Goal: Information Seeking & Learning: Learn about a topic

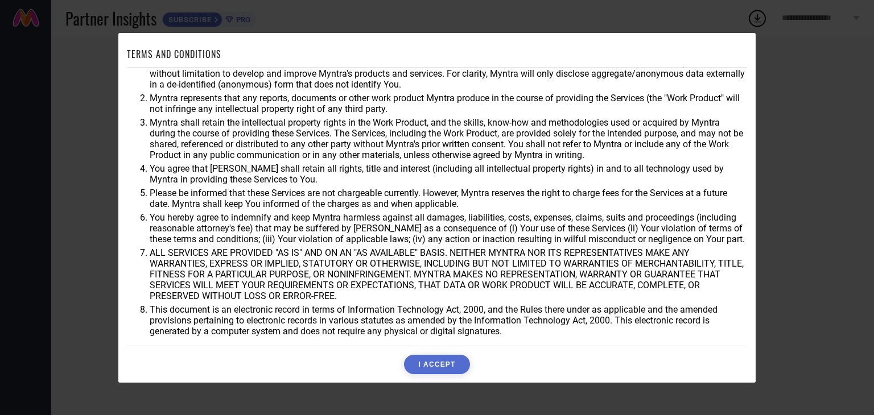
scroll to position [32, 0]
click at [432, 364] on button "I ACCEPT" at bounding box center [436, 364] width 65 height 19
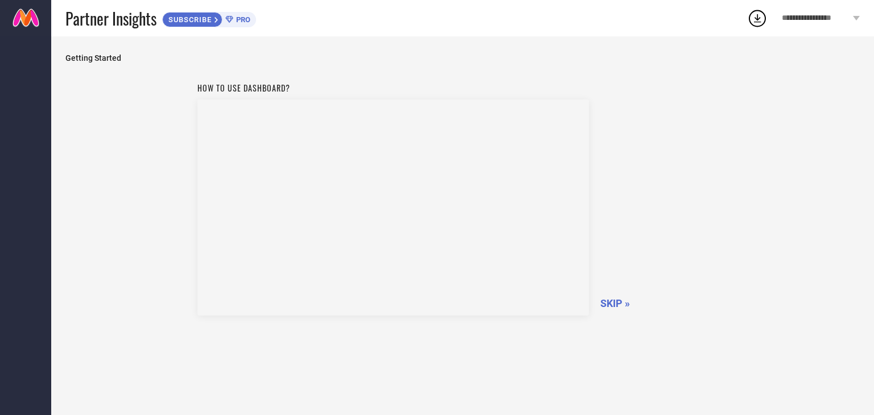
click at [616, 301] on span "SKIP »" at bounding box center [615, 304] width 30 height 12
click at [616, 301] on div at bounding box center [462, 225] width 823 height 379
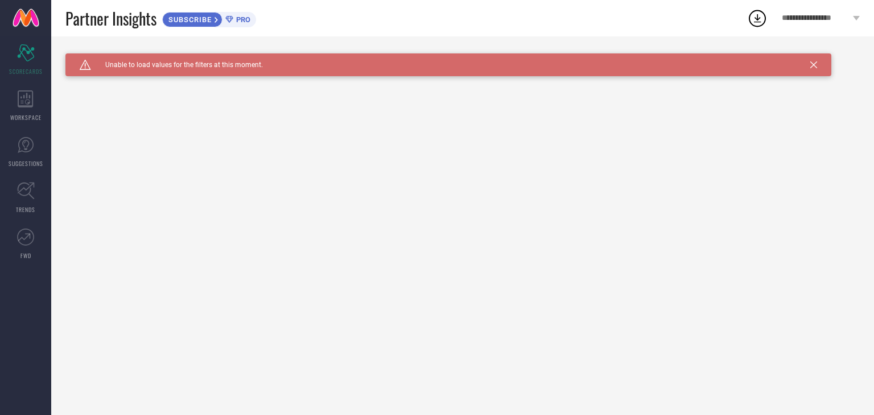
click at [815, 62] on icon at bounding box center [813, 64] width 7 height 7
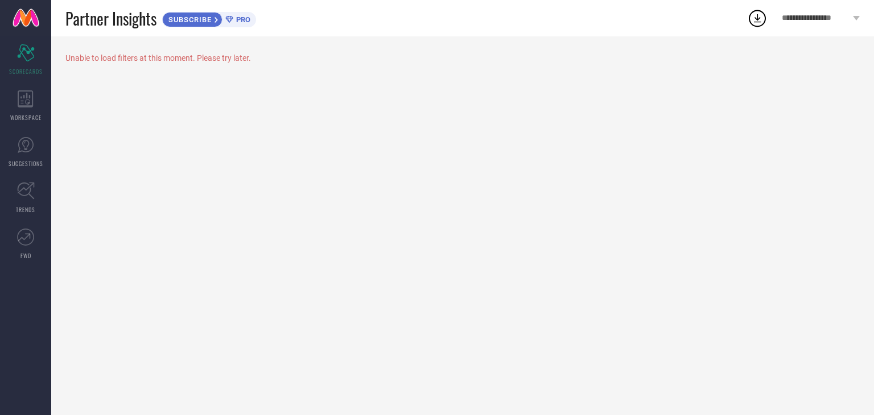
click at [851, 17] on div "**********" at bounding box center [821, 18] width 106 height 36
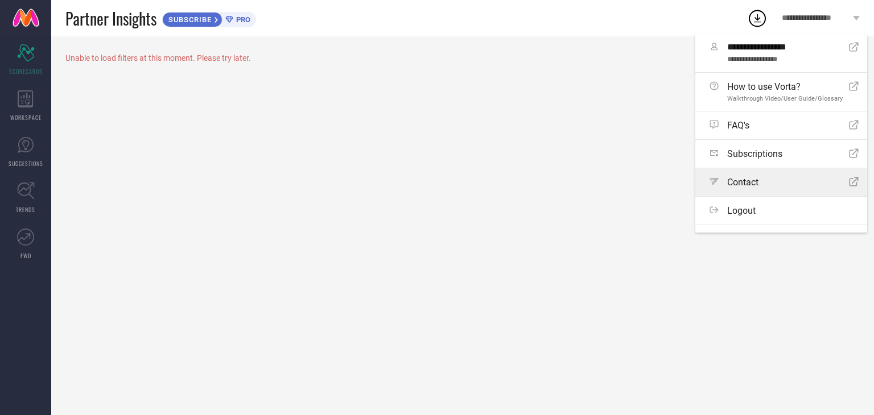
click at [773, 179] on div "Path Contact Open Icon" at bounding box center [784, 182] width 149 height 11
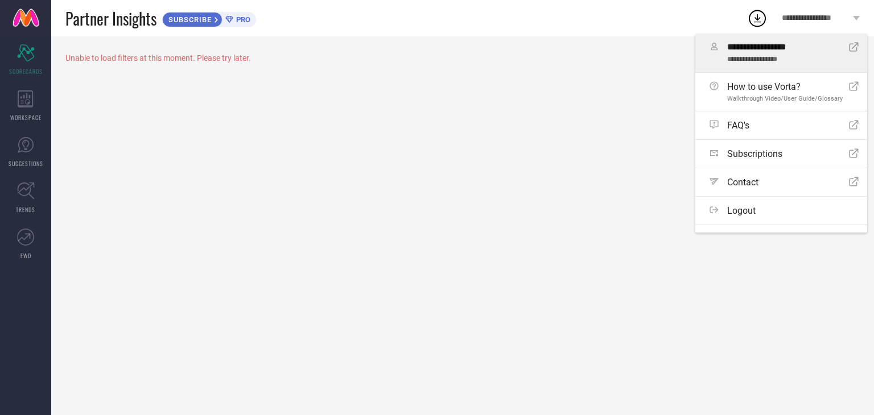
click at [839, 46] on span "**********" at bounding box center [783, 47] width 113 height 11
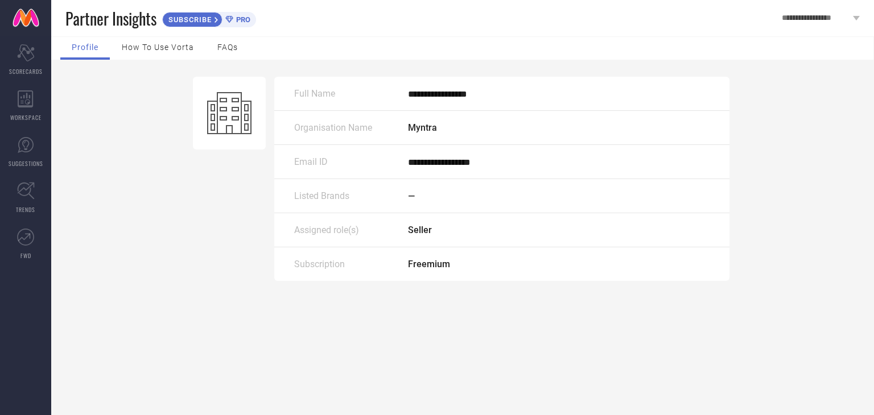
click at [159, 52] on div "How to use Vorta" at bounding box center [157, 48] width 95 height 23
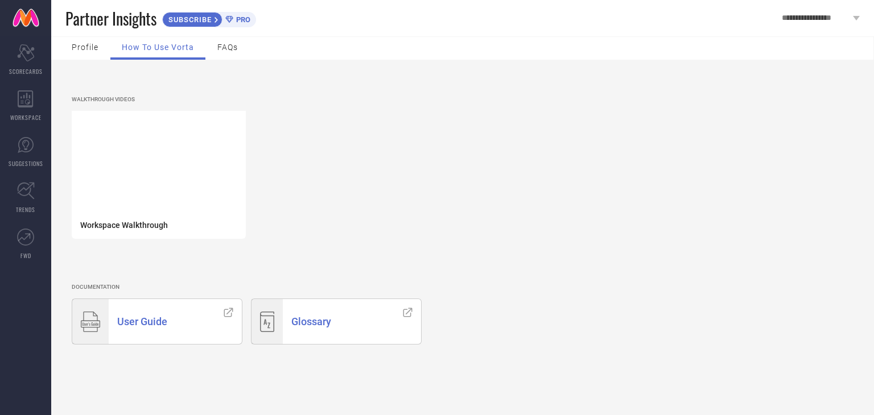
click at [224, 47] on span "FAQs" at bounding box center [227, 47] width 20 height 9
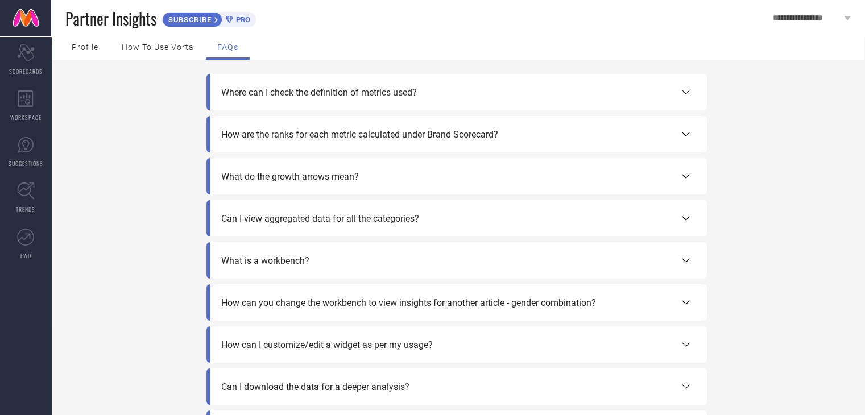
click at [97, 46] on span "Profile" at bounding box center [85, 47] width 27 height 9
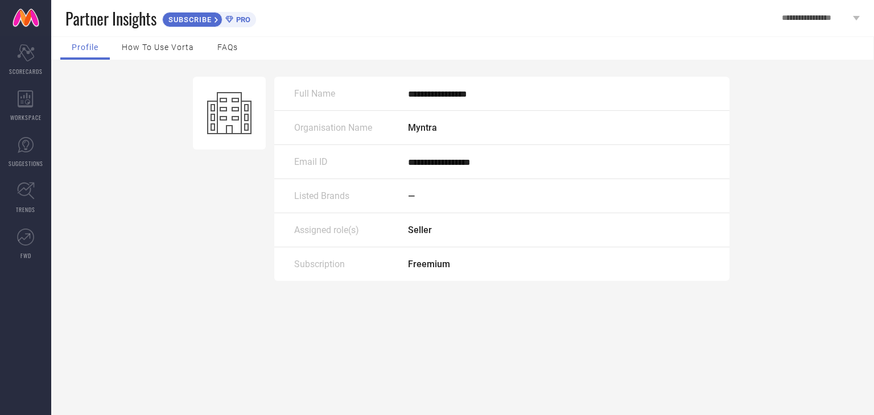
click at [859, 14] on div "**********" at bounding box center [821, 18] width 106 height 36
click at [230, 123] on icon at bounding box center [229, 113] width 44 height 42
click at [854, 17] on icon at bounding box center [856, 18] width 7 height 5
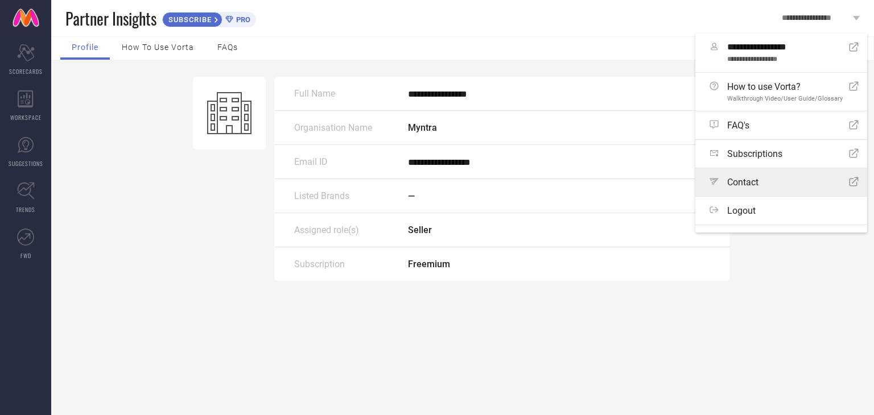
click at [849, 183] on icon "Open Icon" at bounding box center [854, 182] width 10 height 10
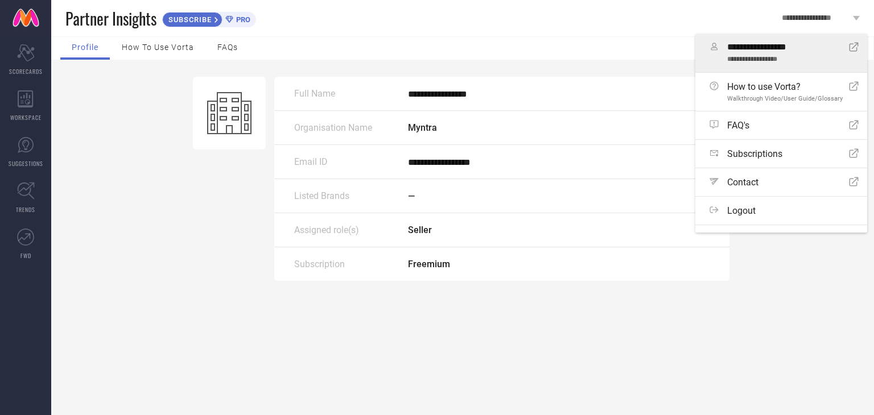
click at [760, 59] on span "**********" at bounding box center [783, 60] width 113 height 8
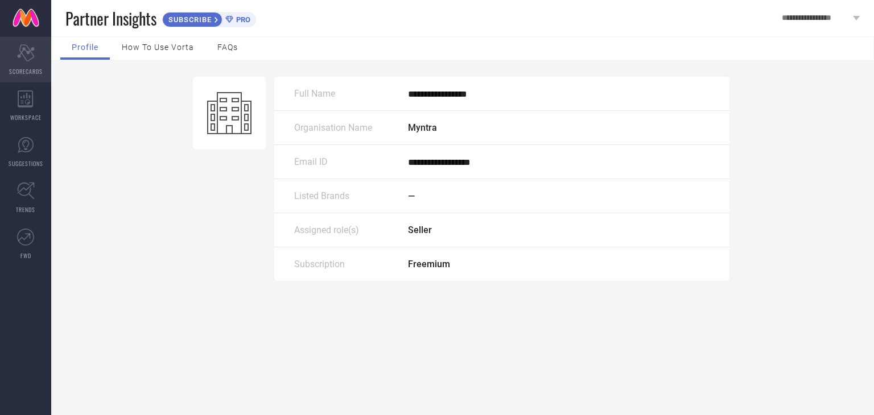
click at [24, 60] on icon "Scorecard" at bounding box center [26, 52] width 18 height 17
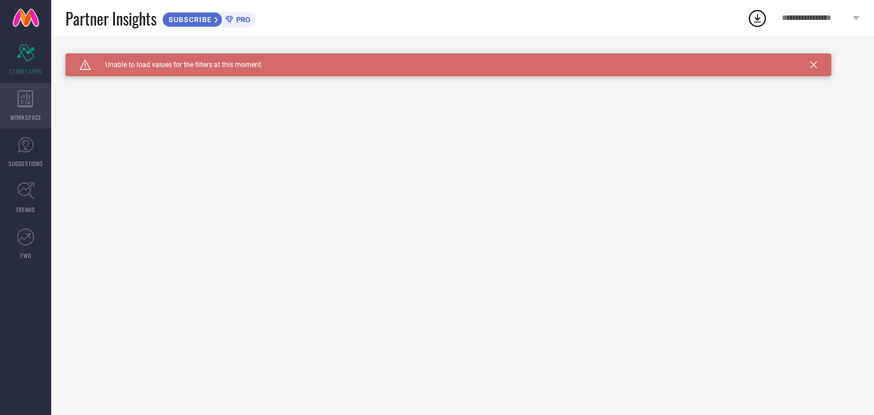
click at [17, 110] on div "WORKSPACE" at bounding box center [25, 106] width 51 height 46
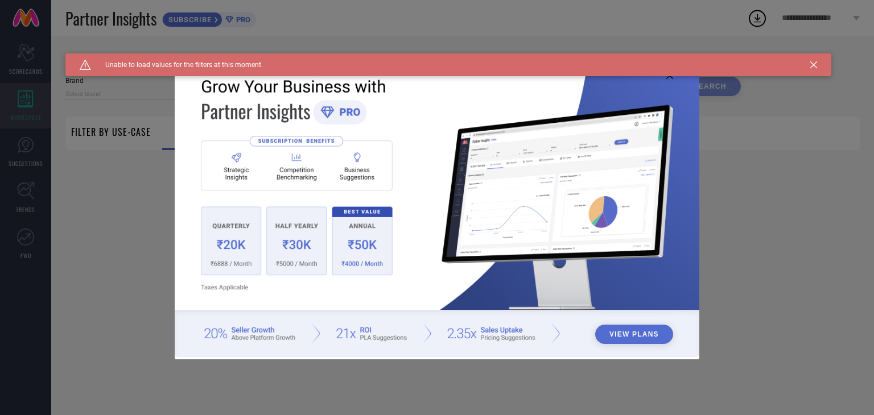
type input "1 STOP FASHION"
type input "All"
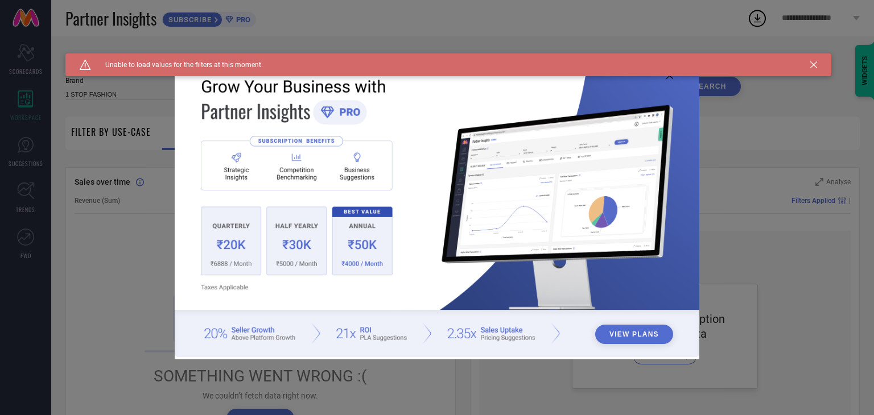
click at [30, 157] on div "View Plans" at bounding box center [437, 207] width 874 height 415
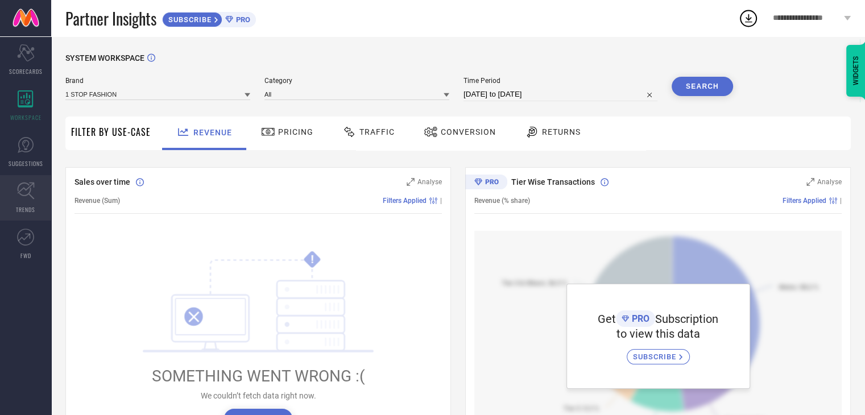
click at [26, 193] on icon at bounding box center [26, 191] width 18 height 18
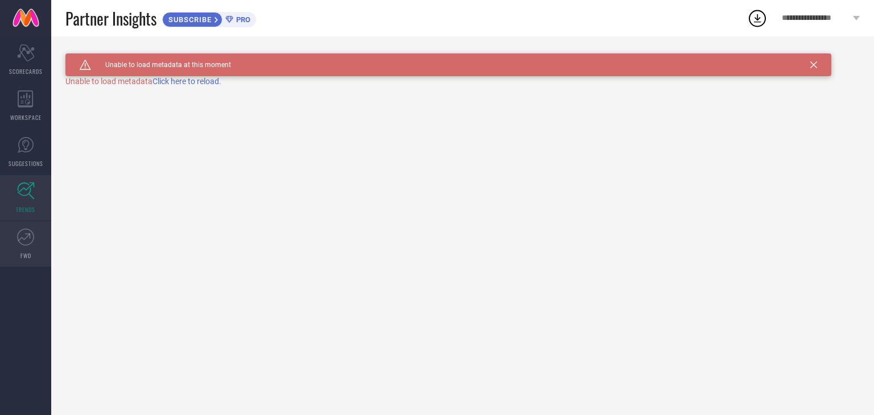
click at [23, 252] on span "FWD" at bounding box center [25, 256] width 11 height 9
